Goal: Task Accomplishment & Management: Use online tool/utility

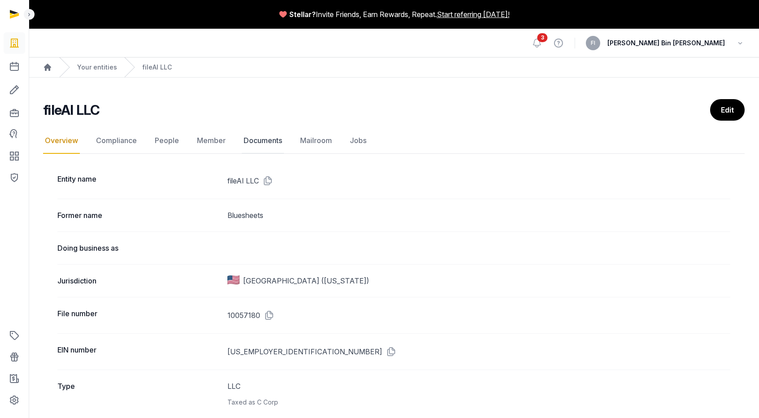
click at [262, 142] on link "Documents" at bounding box center [263, 141] width 42 height 26
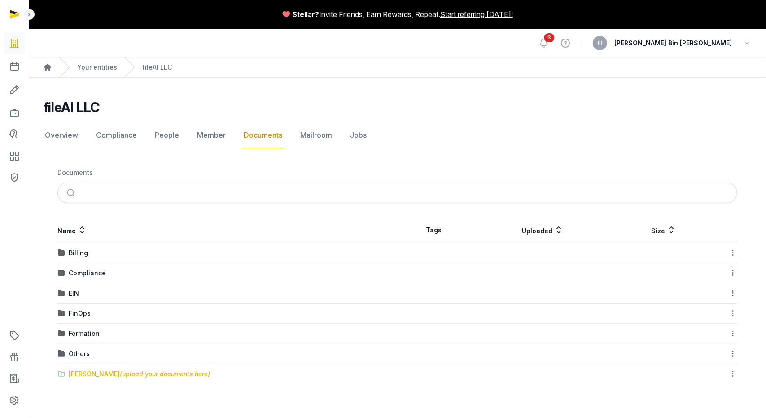
click at [120, 374] on span "(upload your documents here)" at bounding box center [165, 374] width 90 height 8
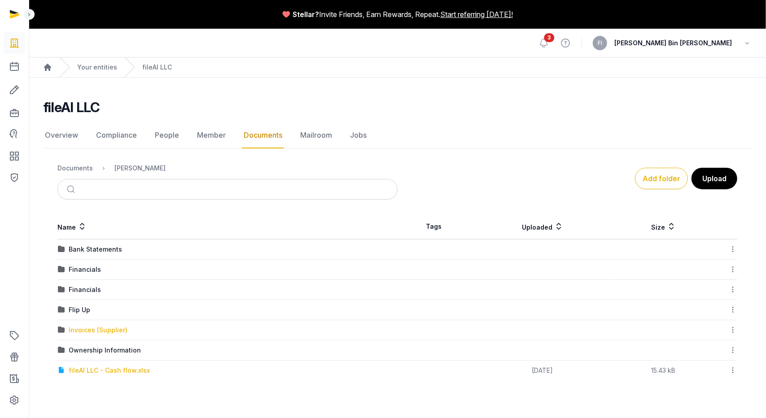
click at [88, 330] on div "Invoices (Supplier)" at bounding box center [98, 330] width 59 height 9
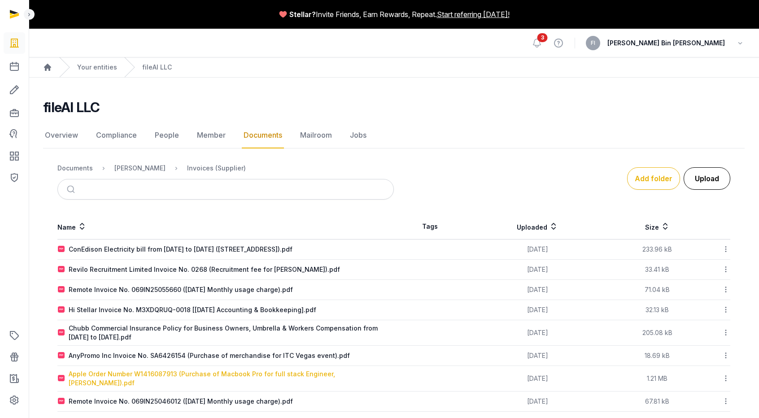
click at [720, 178] on button "Upload" at bounding box center [707, 178] width 47 height 22
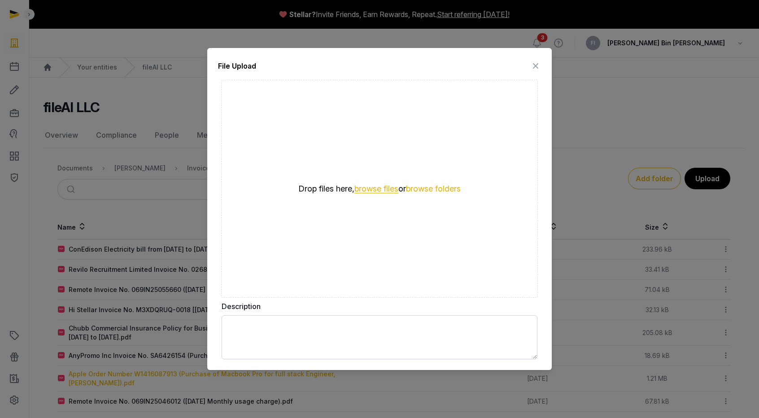
click at [382, 191] on button "browse files" at bounding box center [377, 189] width 44 height 9
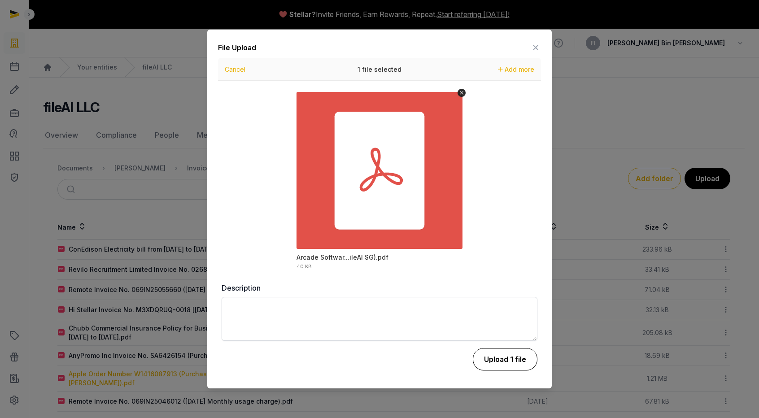
click at [505, 363] on button "Upload 1 file" at bounding box center [505, 359] width 65 height 22
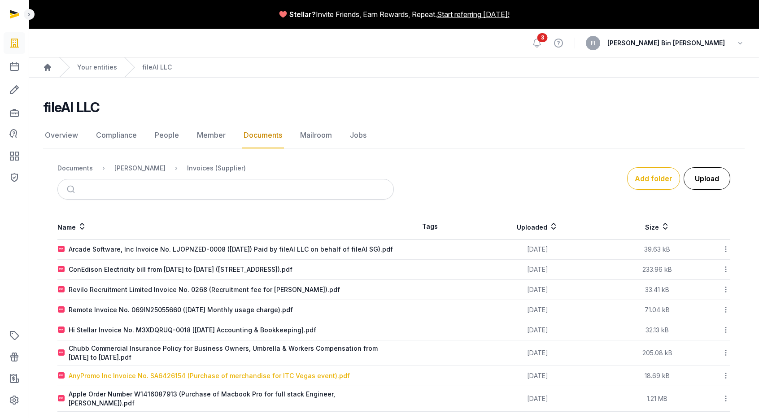
click at [699, 177] on button "Upload" at bounding box center [707, 178] width 47 height 22
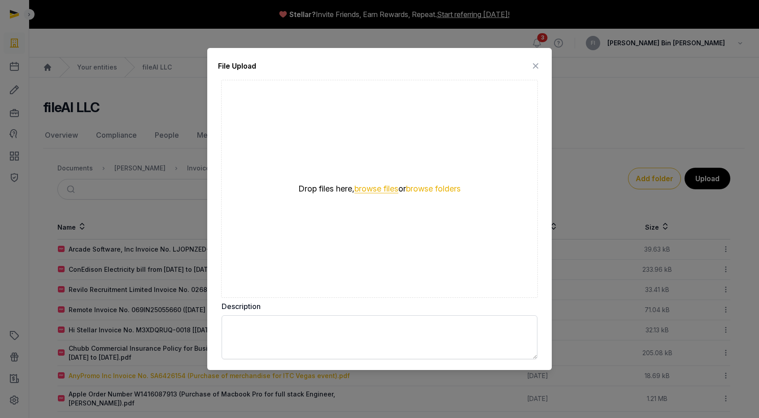
click at [368, 191] on button "browse files" at bounding box center [377, 189] width 44 height 9
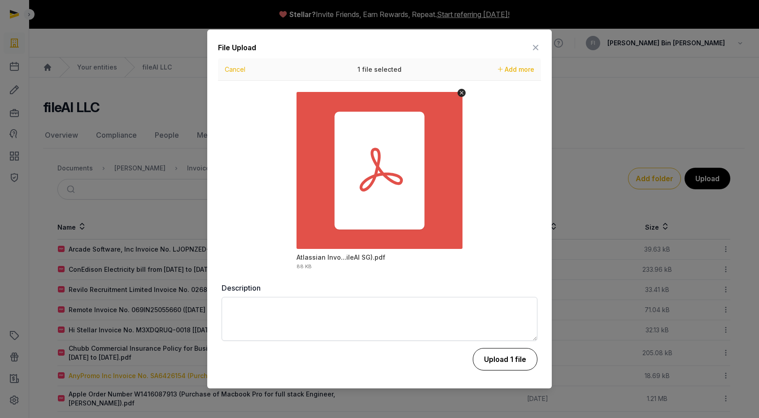
click at [500, 358] on button "Upload 1 file" at bounding box center [505, 359] width 65 height 22
